Goal: Find specific page/section: Find specific page/section

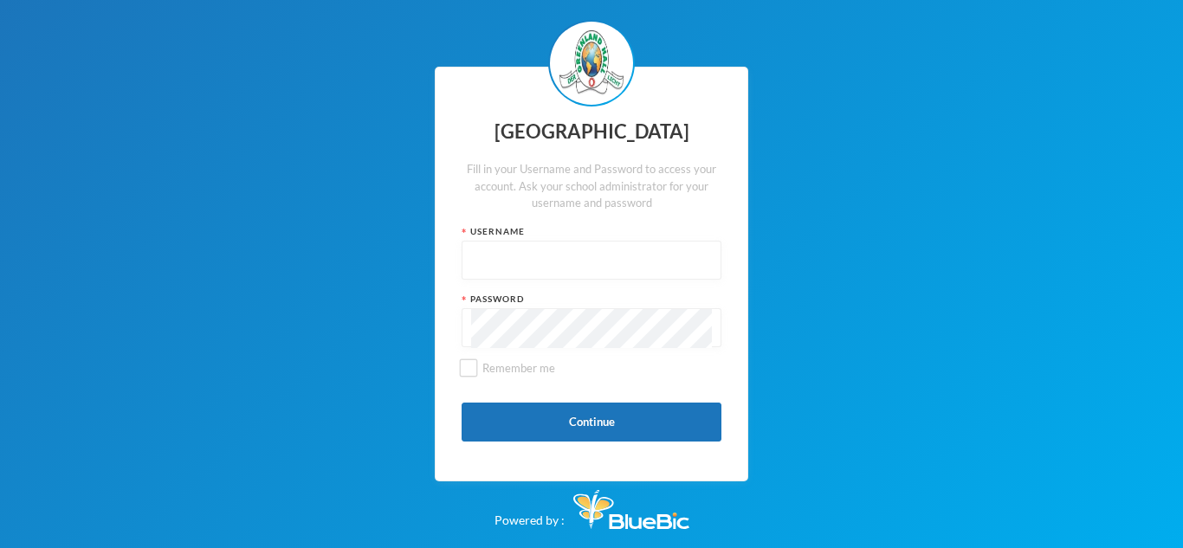
click at [469, 255] on div at bounding box center [592, 260] width 260 height 39
click at [472, 255] on input "text" at bounding box center [591, 261] width 241 height 39
type input "glh25cs32"
click at [583, 419] on button "Continue" at bounding box center [592, 422] width 260 height 39
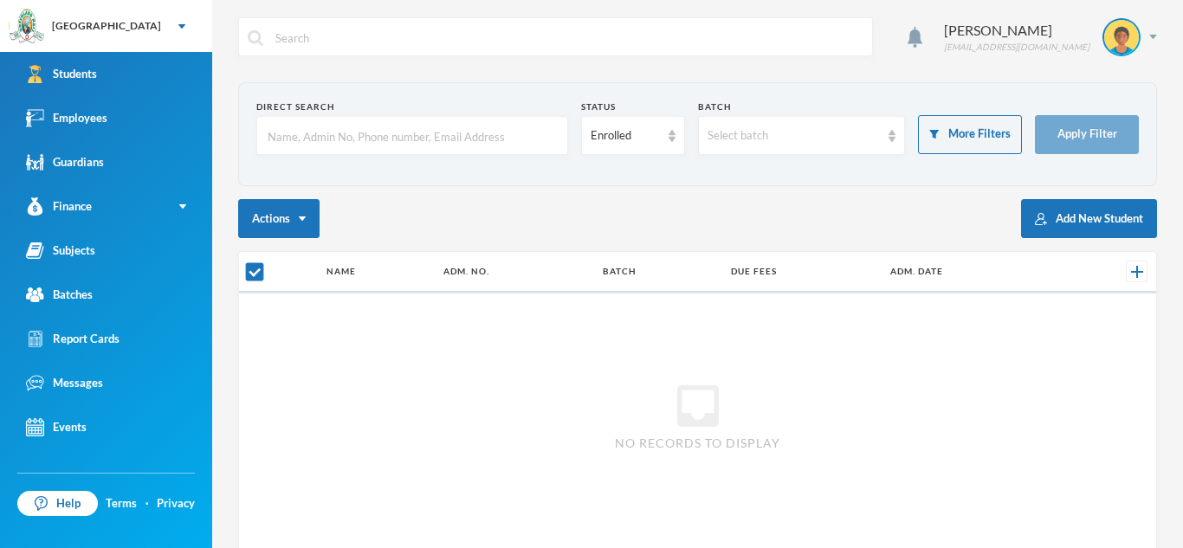
checkbox input "false"
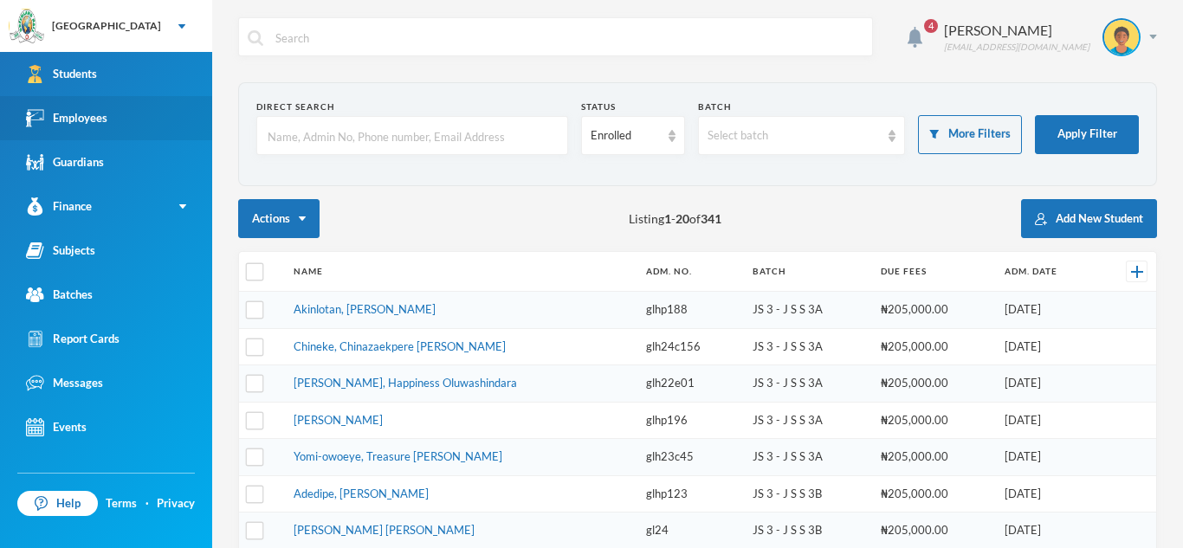
click at [37, 113] on img at bounding box center [35, 118] width 18 height 18
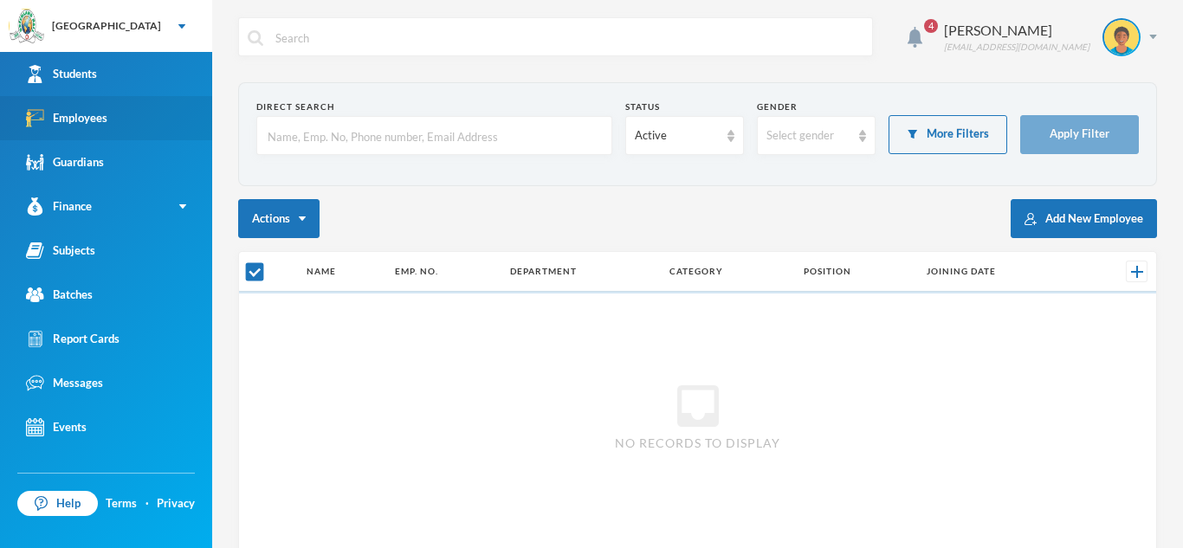
checkbox input "false"
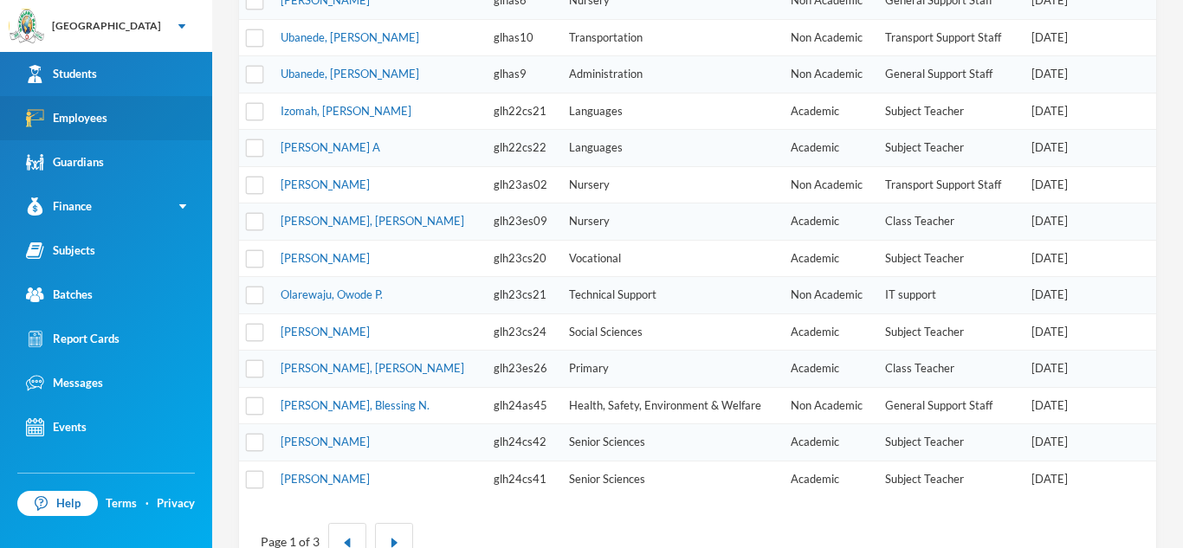
scroll to position [586, 0]
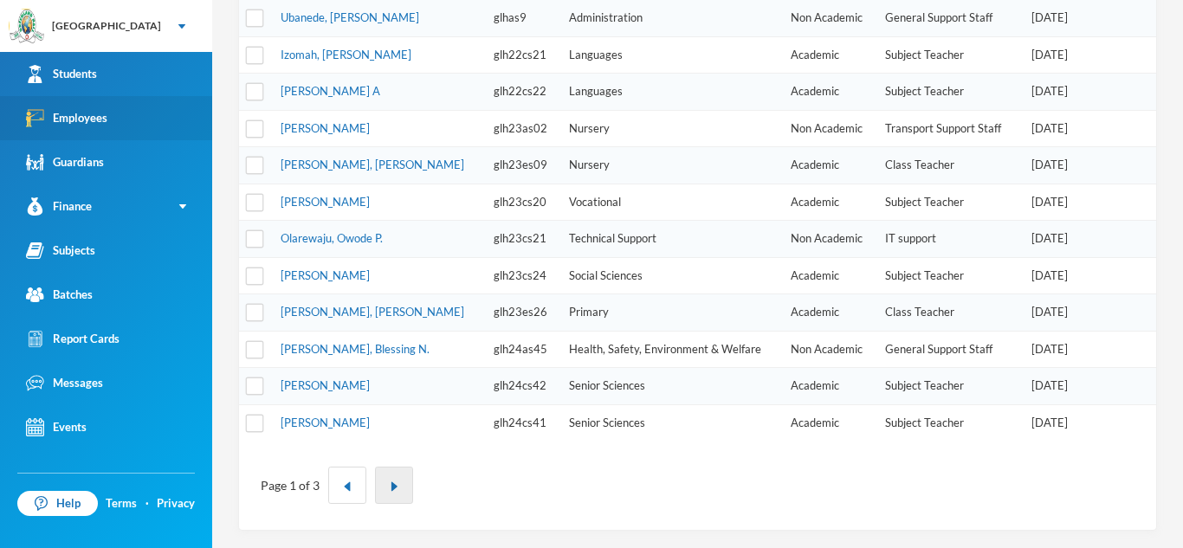
click at [395, 489] on img "button" at bounding box center [394, 486] width 10 height 10
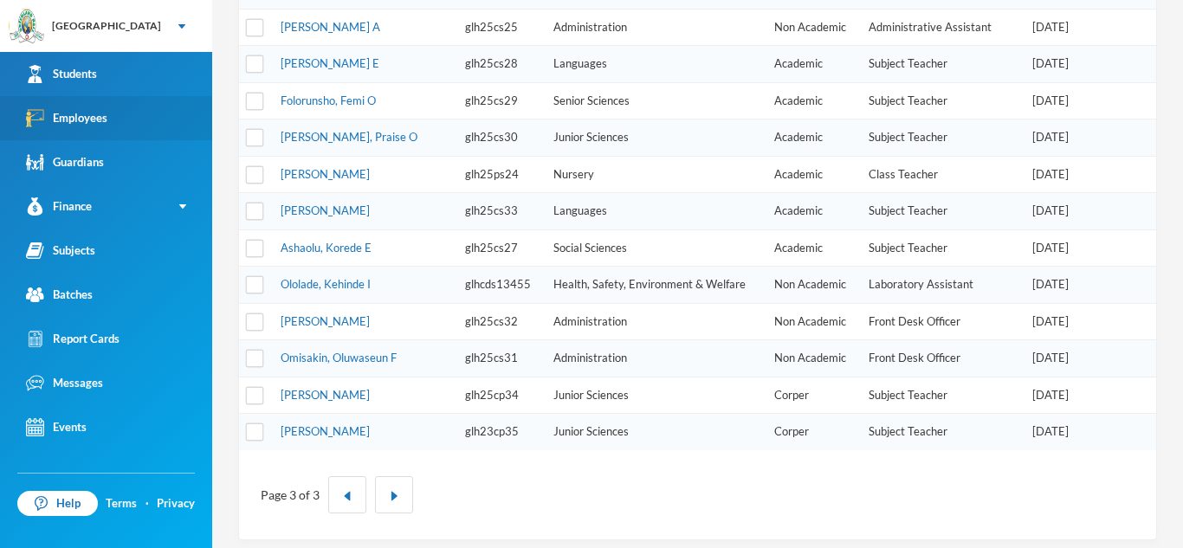
scroll to position [476, 0]
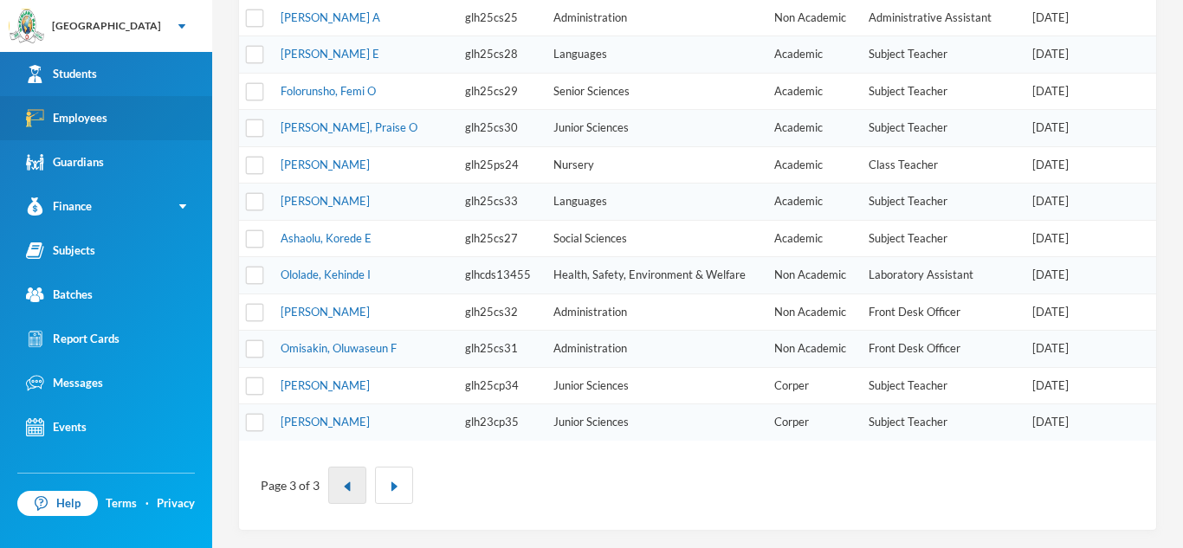
click at [342, 483] on img "button" at bounding box center [347, 486] width 10 height 10
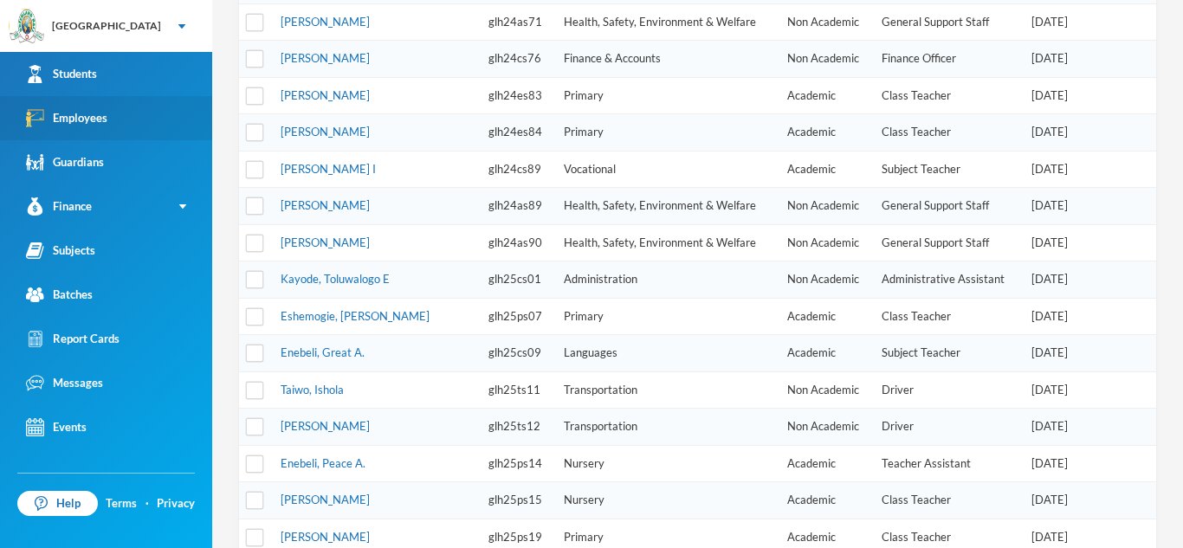
scroll to position [388, 0]
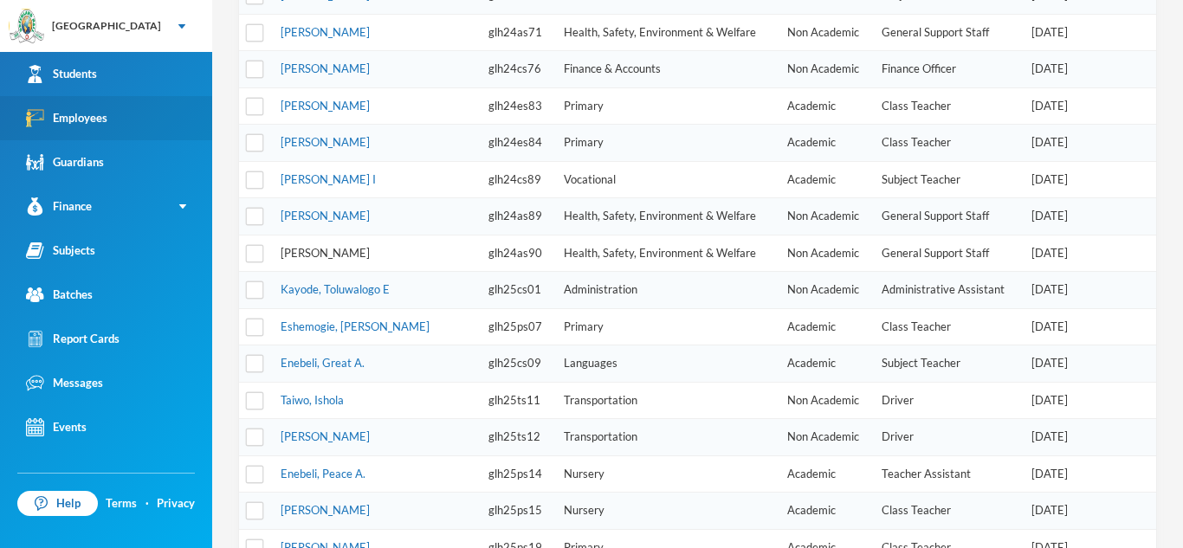
click at [354, 248] on link "[PERSON_NAME]" at bounding box center [325, 253] width 89 height 14
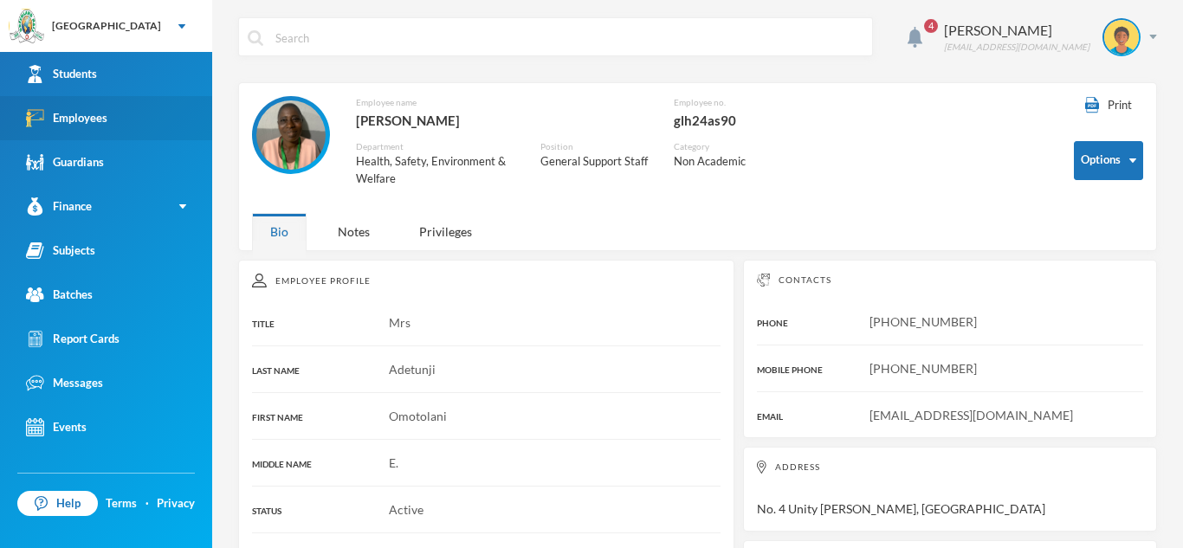
click at [141, 116] on link "Employees" at bounding box center [106, 118] width 212 height 44
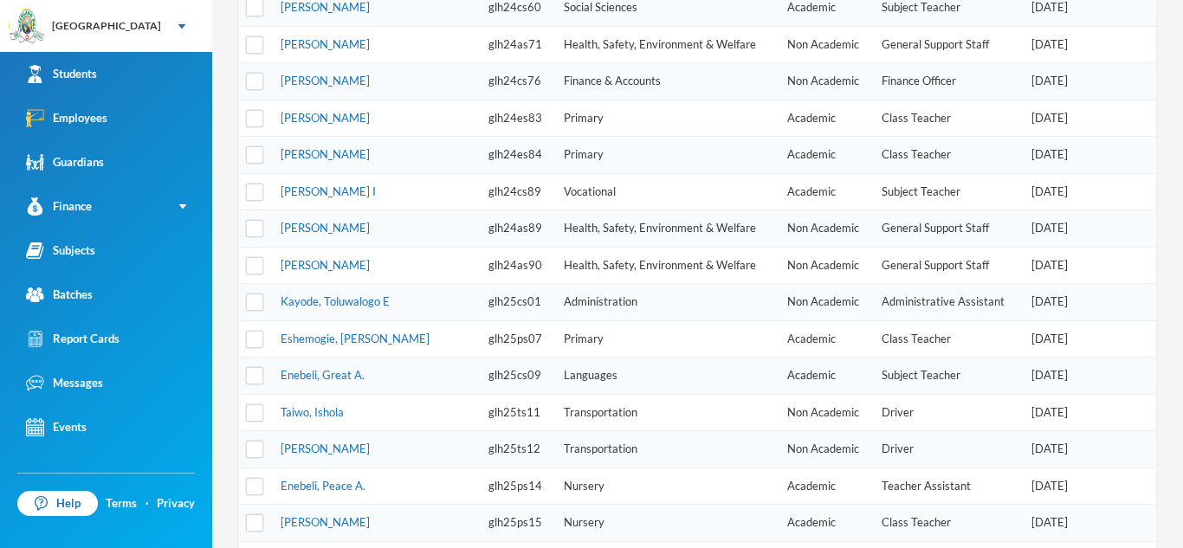
scroll to position [374, 0]
click at [317, 236] on td "[PERSON_NAME]" at bounding box center [375, 230] width 207 height 37
click at [317, 232] on link "[PERSON_NAME]" at bounding box center [325, 230] width 89 height 14
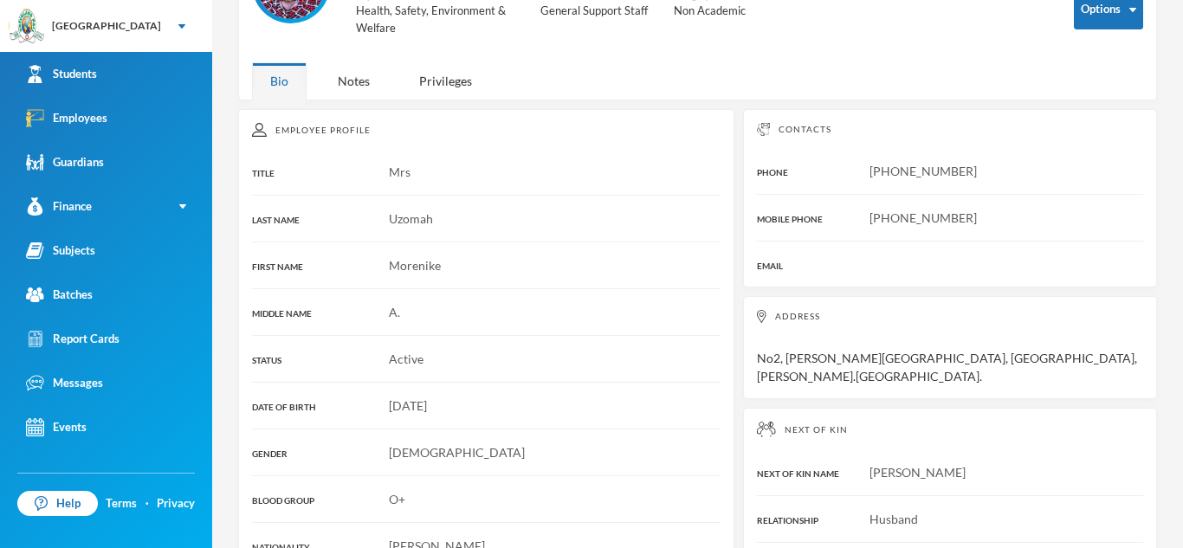
scroll to position [154, 0]
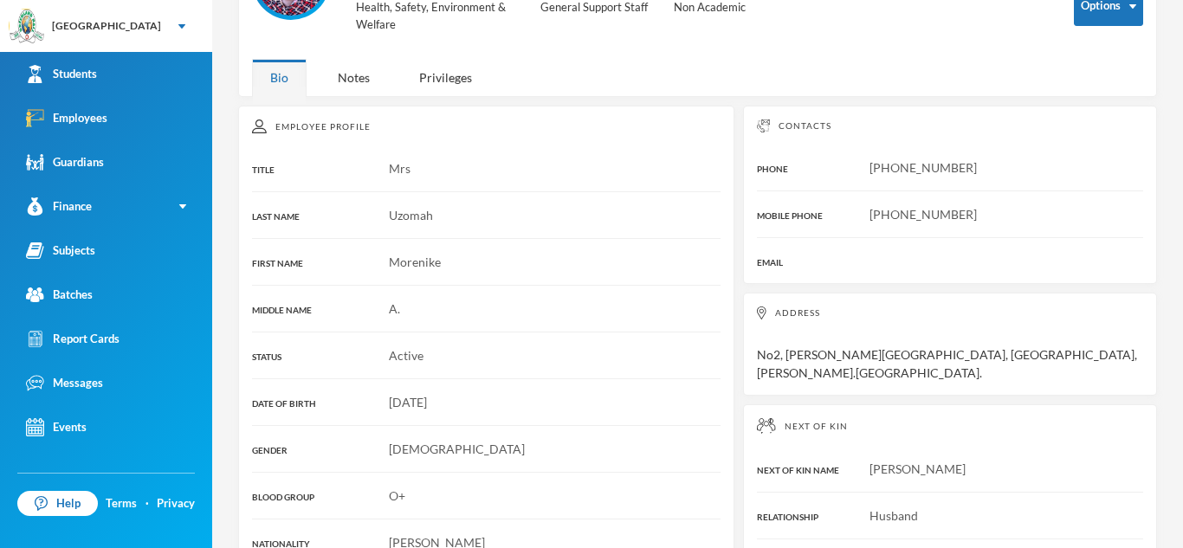
click at [317, 232] on div "Employee Profile TITLE Mrs LAST NAME [PERSON_NAME] FIRST NAME [PERSON_NAME] MID…" at bounding box center [486, 497] width 496 height 783
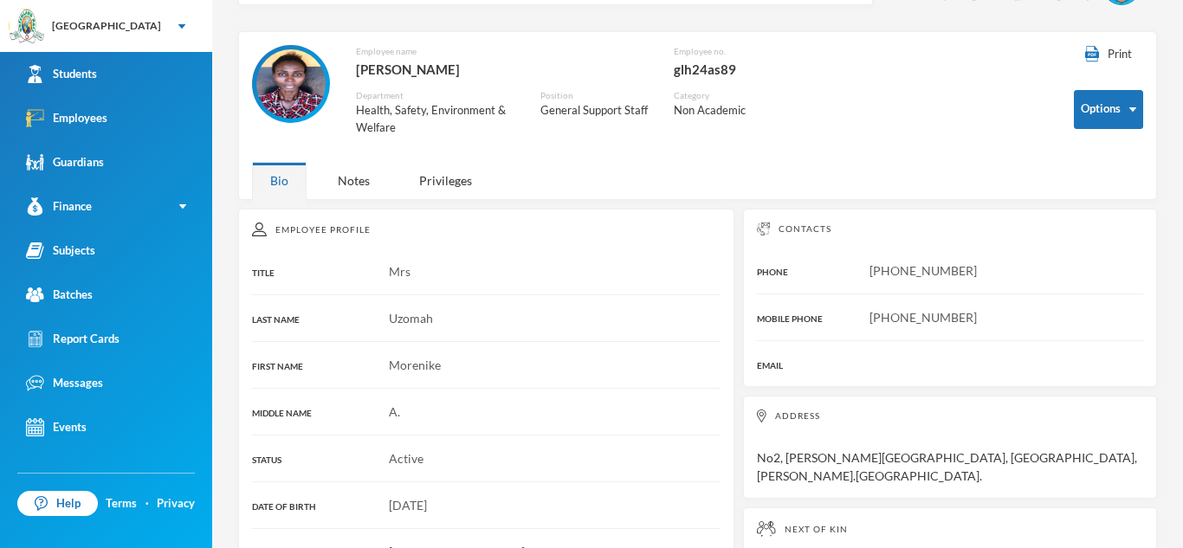
scroll to position [0, 0]
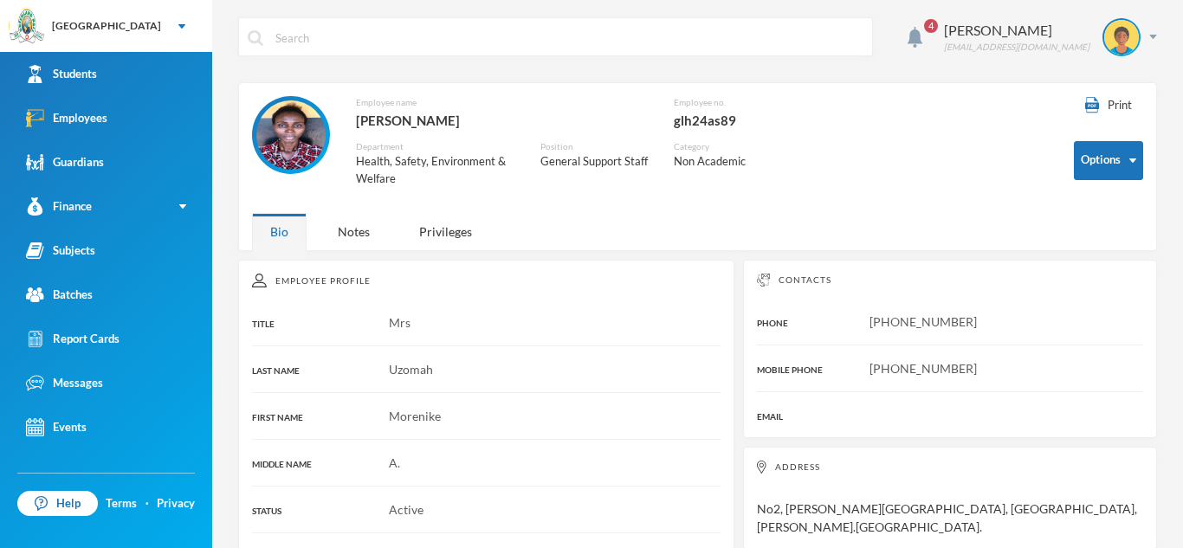
click at [272, 40] on div at bounding box center [555, 36] width 635 height 39
click at [272, 30] on div at bounding box center [555, 36] width 635 height 39
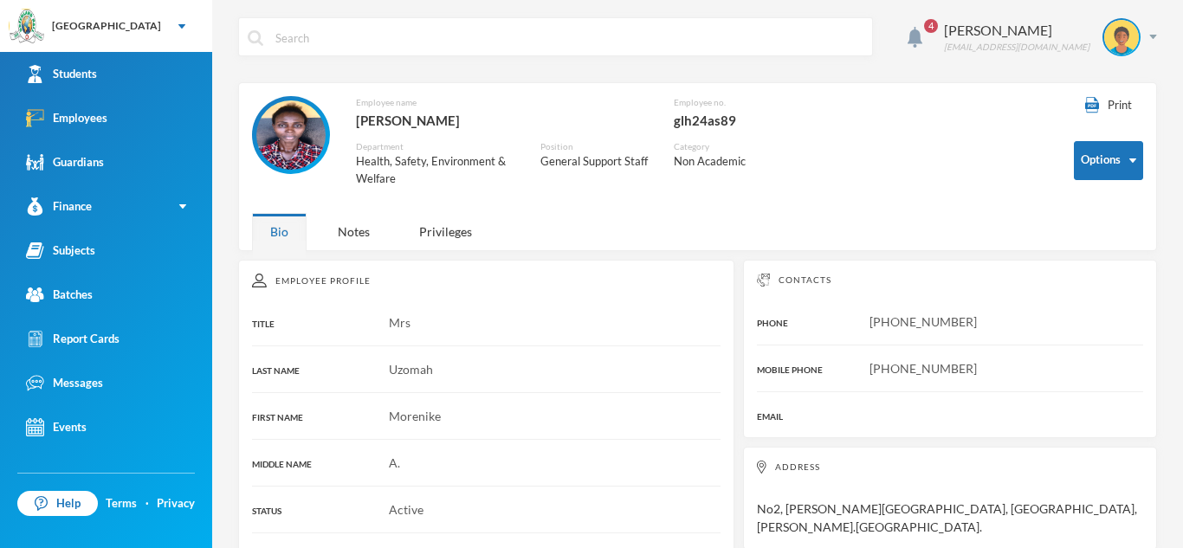
click at [272, 30] on div at bounding box center [555, 36] width 635 height 39
click at [314, 37] on input "text" at bounding box center [569, 37] width 590 height 39
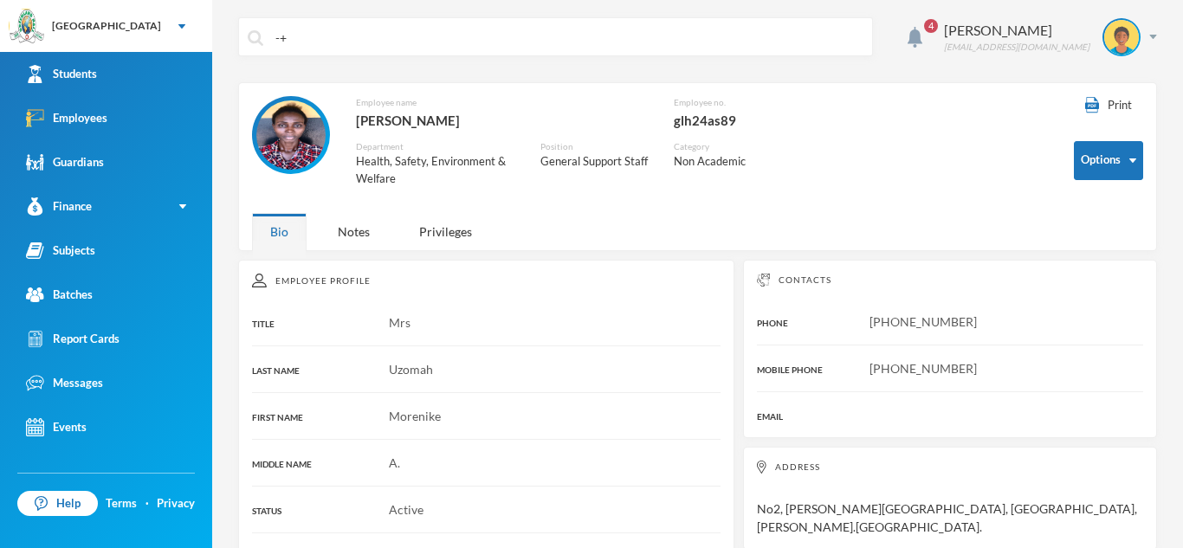
type input "-"
type input "h"
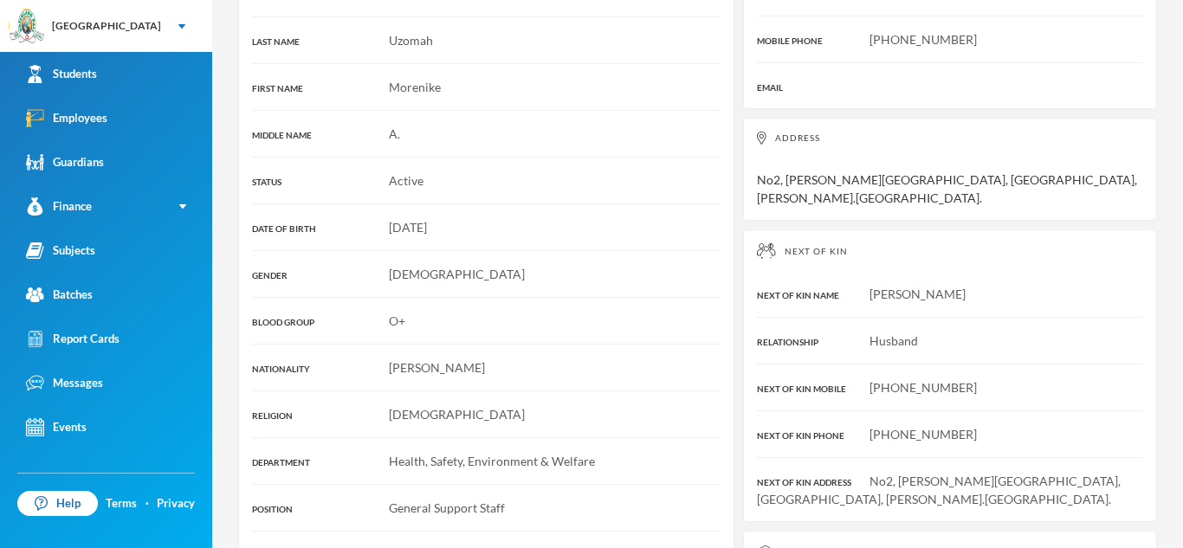
scroll to position [355, 0]
